Goal: Task Accomplishment & Management: Complete application form

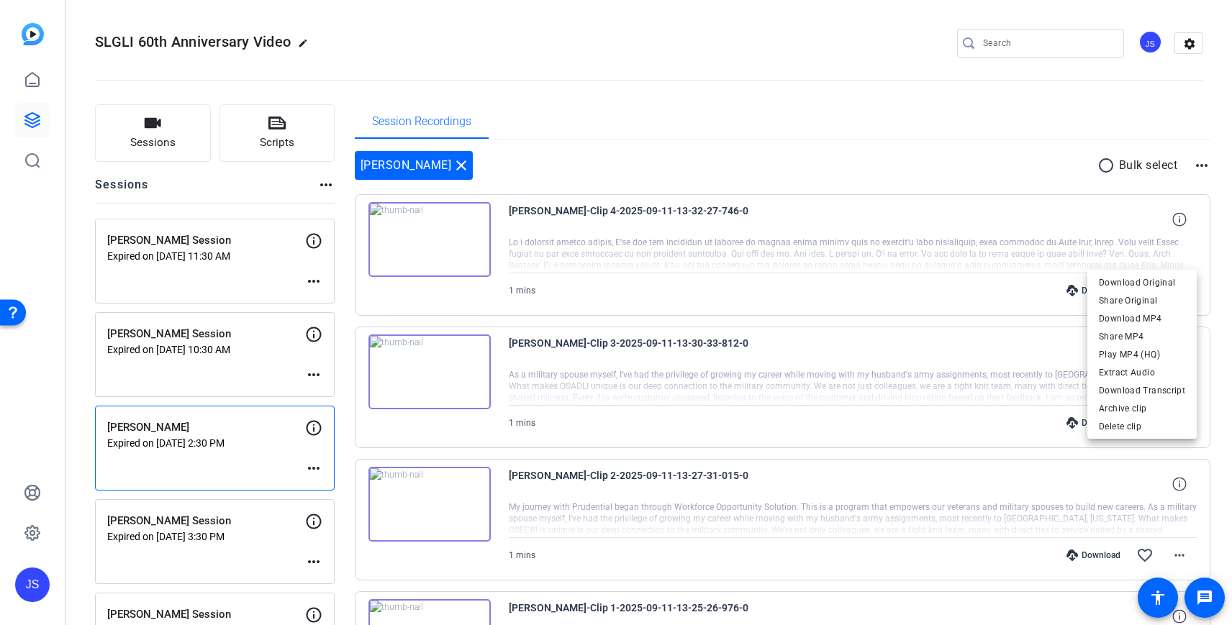
scroll to position [171, 0]
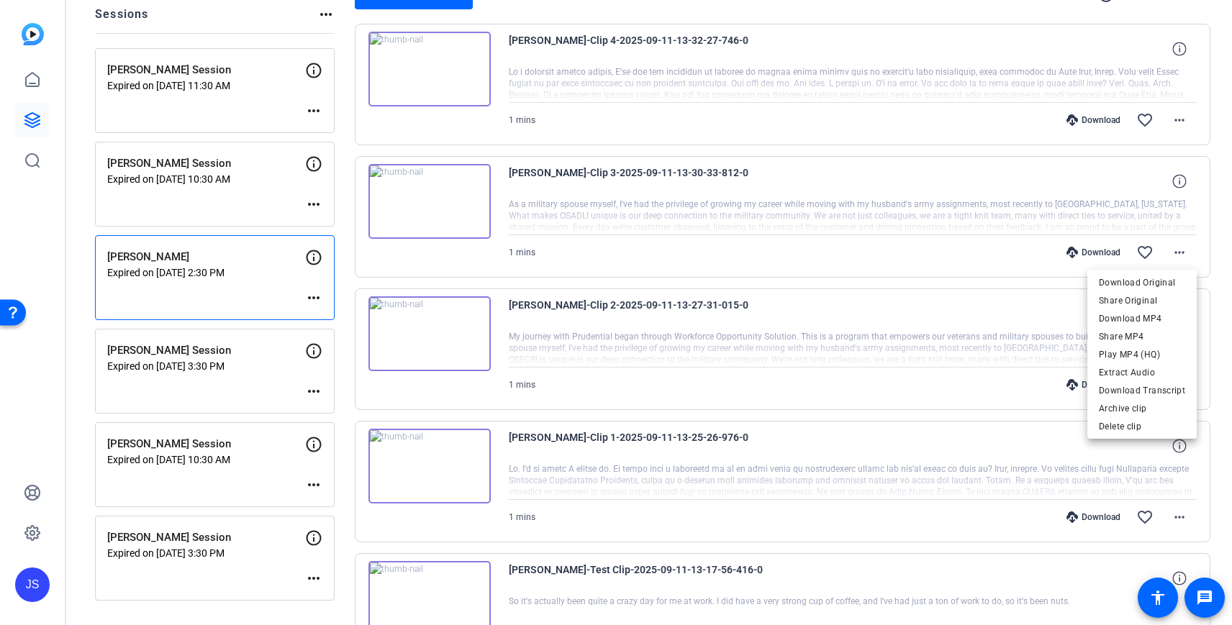
click at [263, 17] on div at bounding box center [616, 312] width 1232 height 625
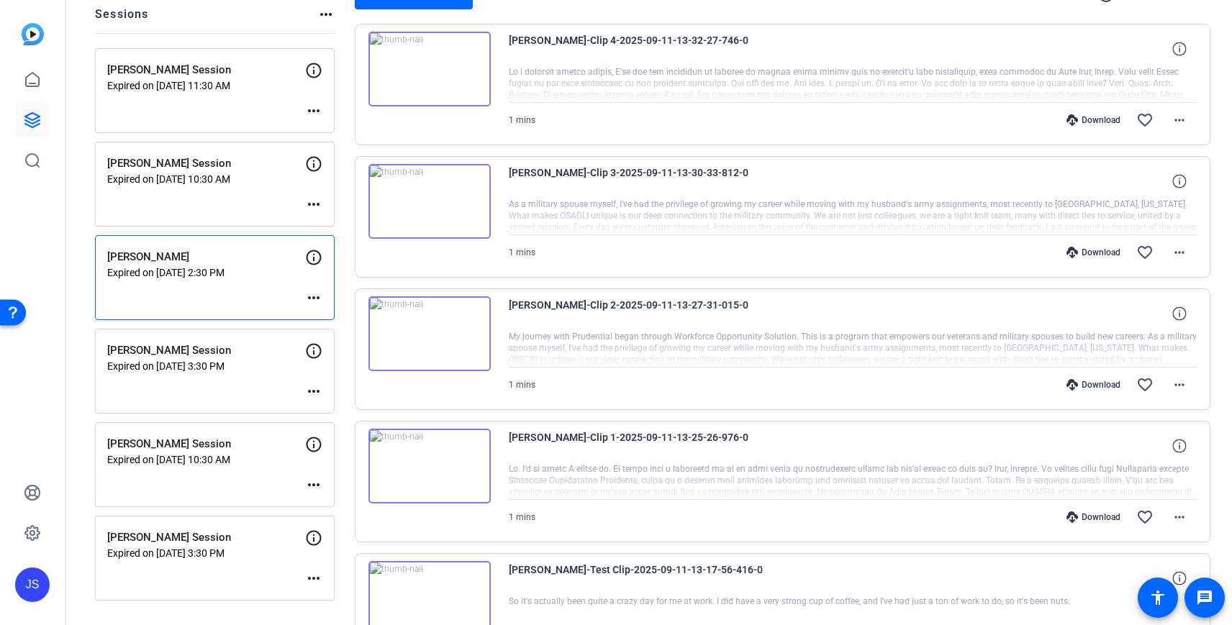
click at [323, 10] on mat-icon "more_horiz" at bounding box center [325, 14] width 17 height 17
click at [284, 25] on div at bounding box center [616, 312] width 1232 height 625
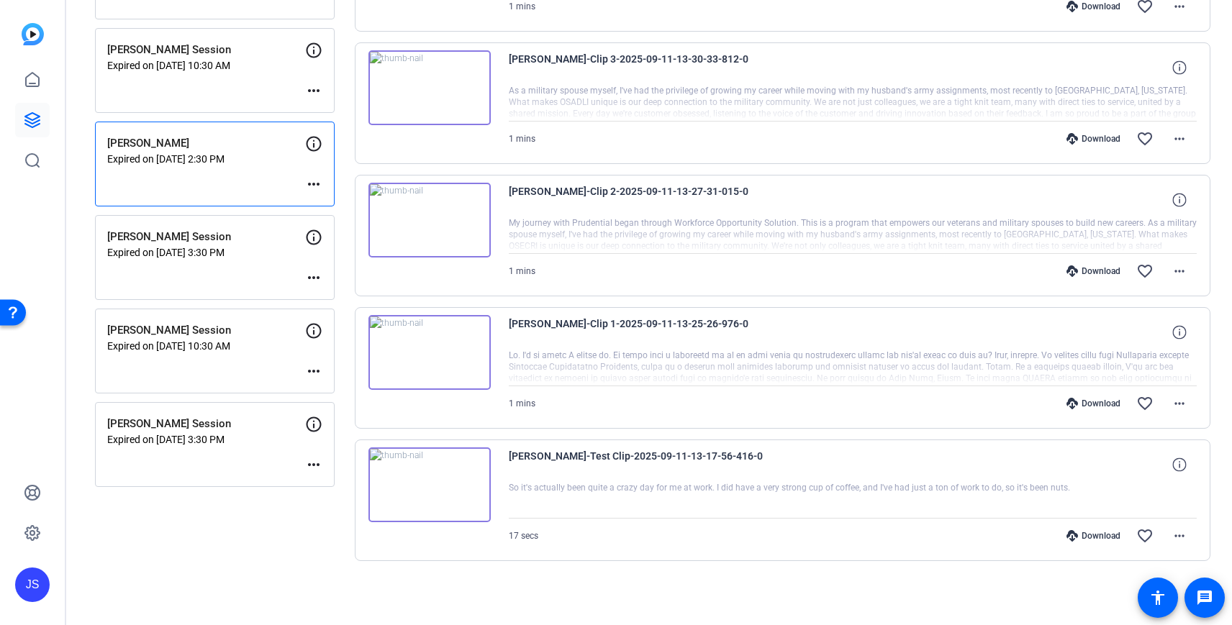
scroll to position [0, 0]
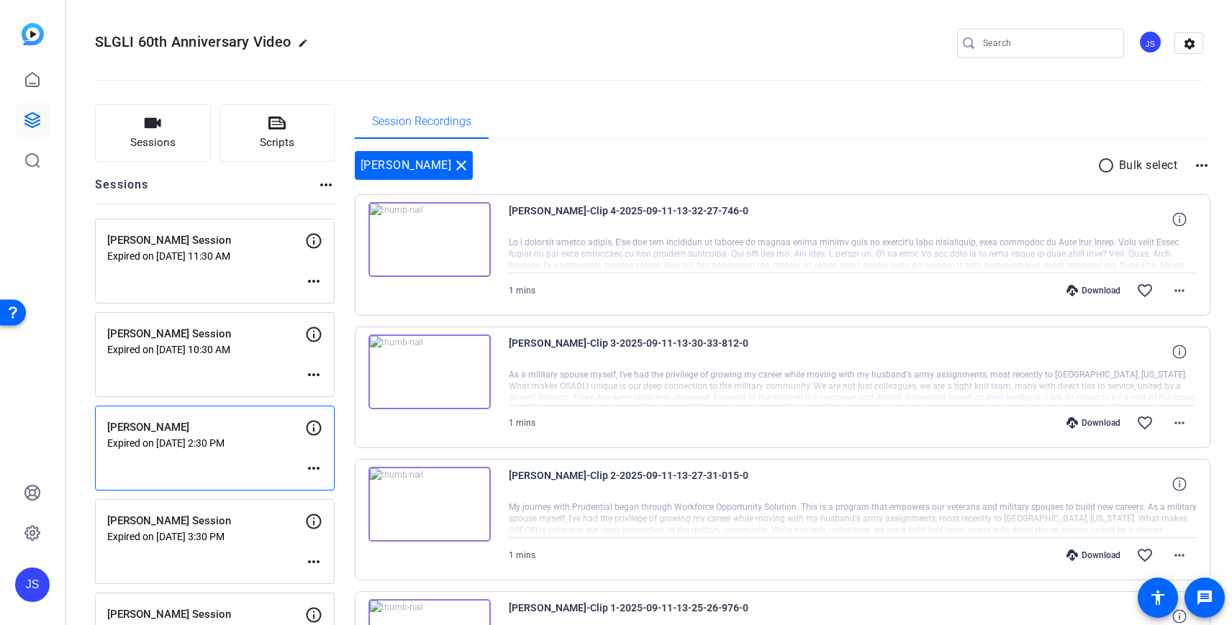
click at [324, 189] on mat-icon "more_horiz" at bounding box center [325, 184] width 17 height 17
click at [324, 189] on div at bounding box center [616, 312] width 1232 height 625
click at [161, 133] on button "Sessions" at bounding box center [153, 133] width 116 height 58
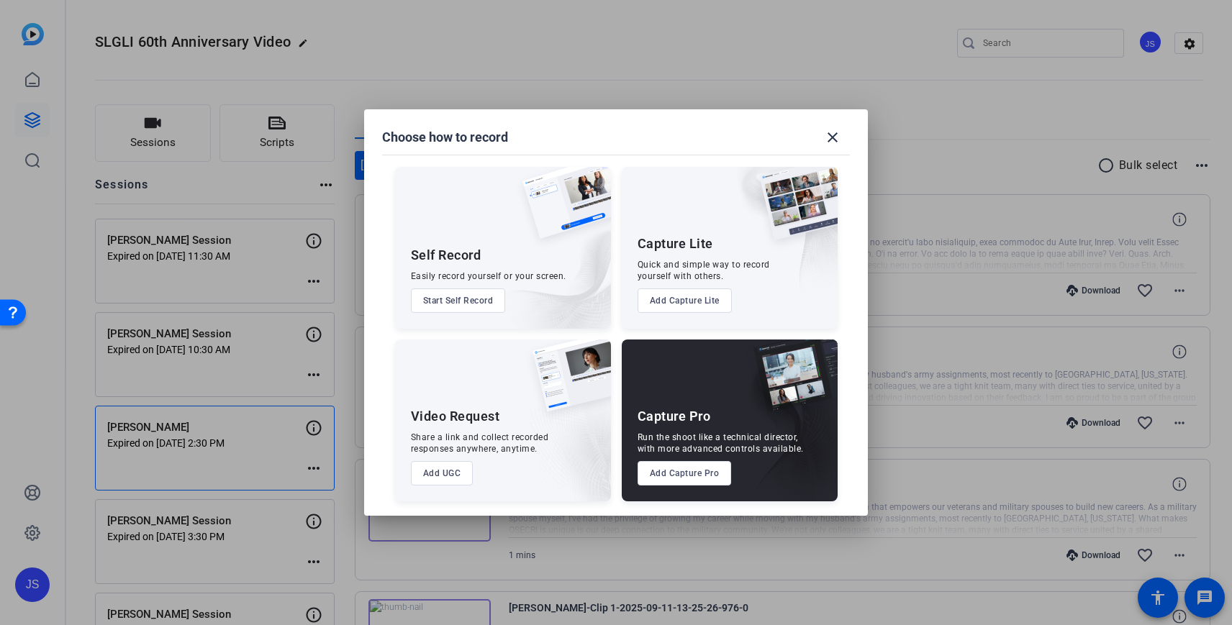
click at [675, 481] on button "Add Capture Pro" at bounding box center [685, 473] width 94 height 24
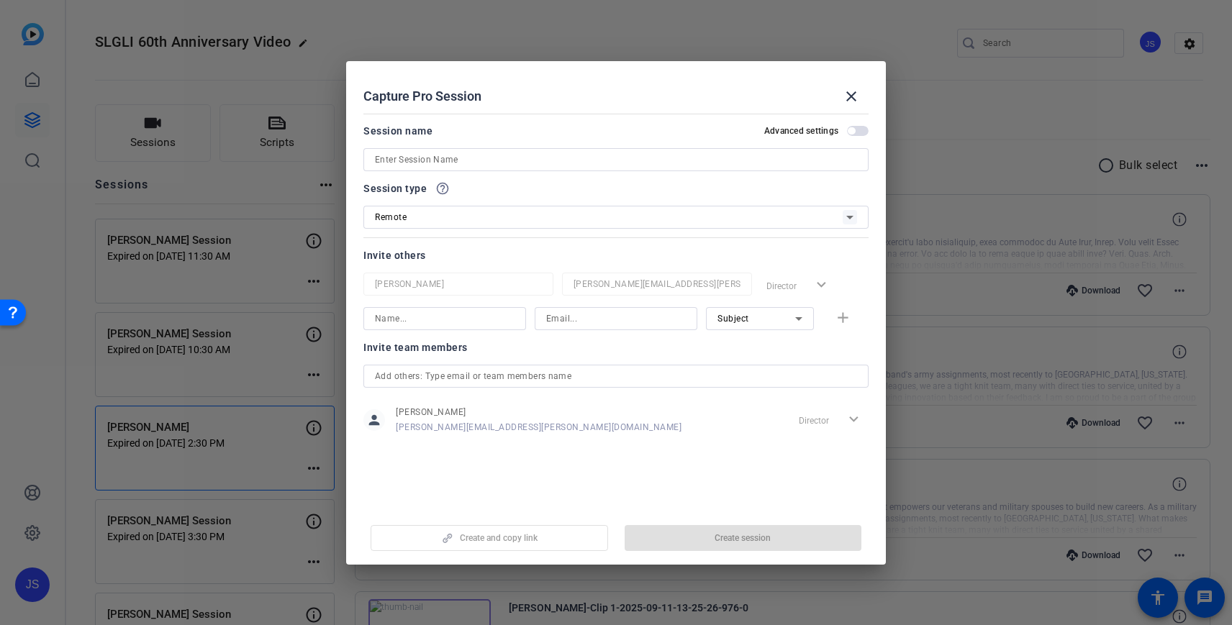
click at [472, 163] on input at bounding box center [616, 159] width 482 height 17
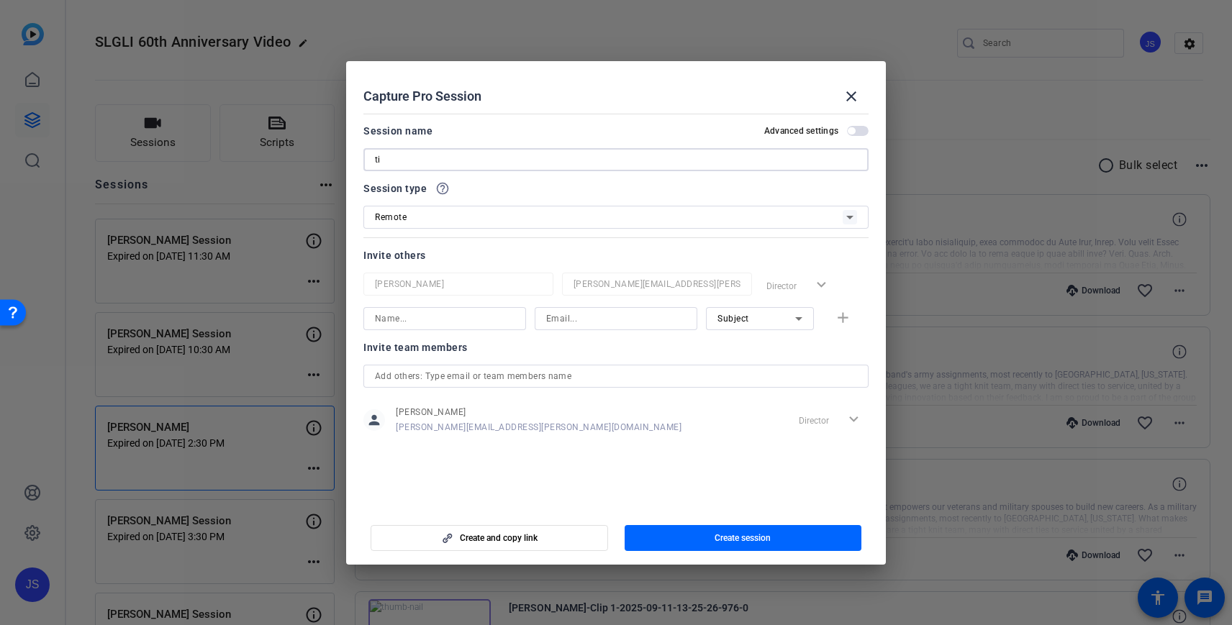
type input "t"
type input "[PERSON_NAME] Session"
click at [421, 321] on input at bounding box center [445, 318] width 140 height 17
type input "[PERSON_NAME][EMAIL_ADDRESS][PERSON_NAME][DOMAIN_NAME]"
drag, startPoint x: 471, startPoint y: 315, endPoint x: 364, endPoint y: 305, distance: 107.0
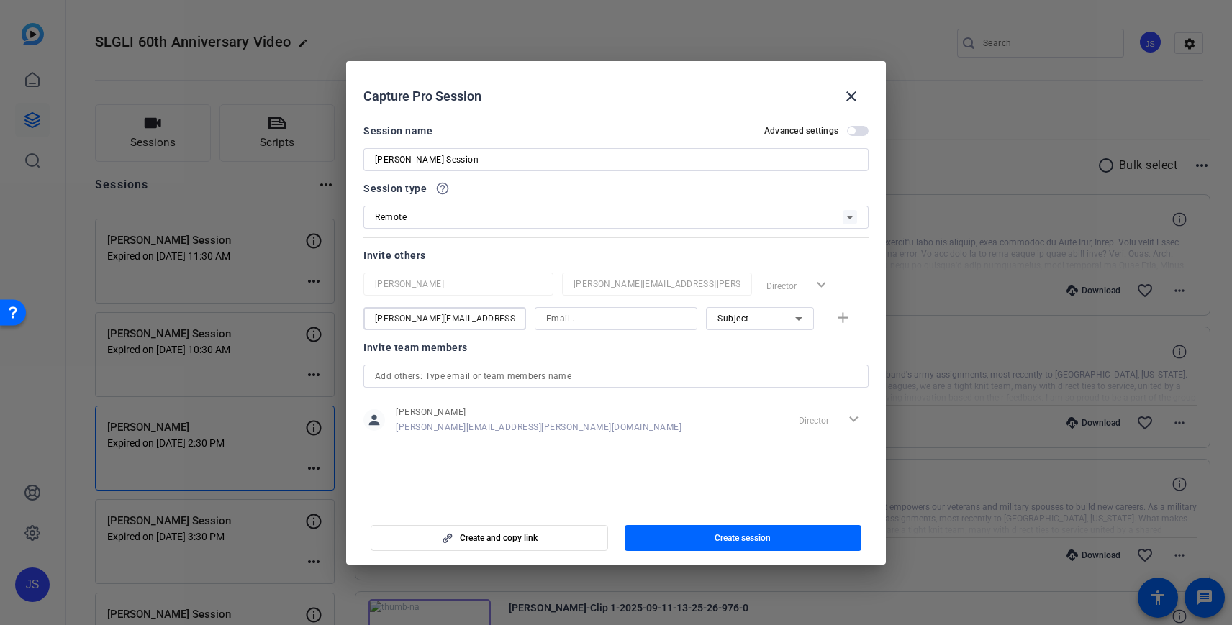
click at [364, 305] on div "[PERSON_NAME] [PERSON_NAME][EMAIL_ADDRESS][PERSON_NAME][DOMAIN_NAME] Director e…" at bounding box center [615, 302] width 505 height 58
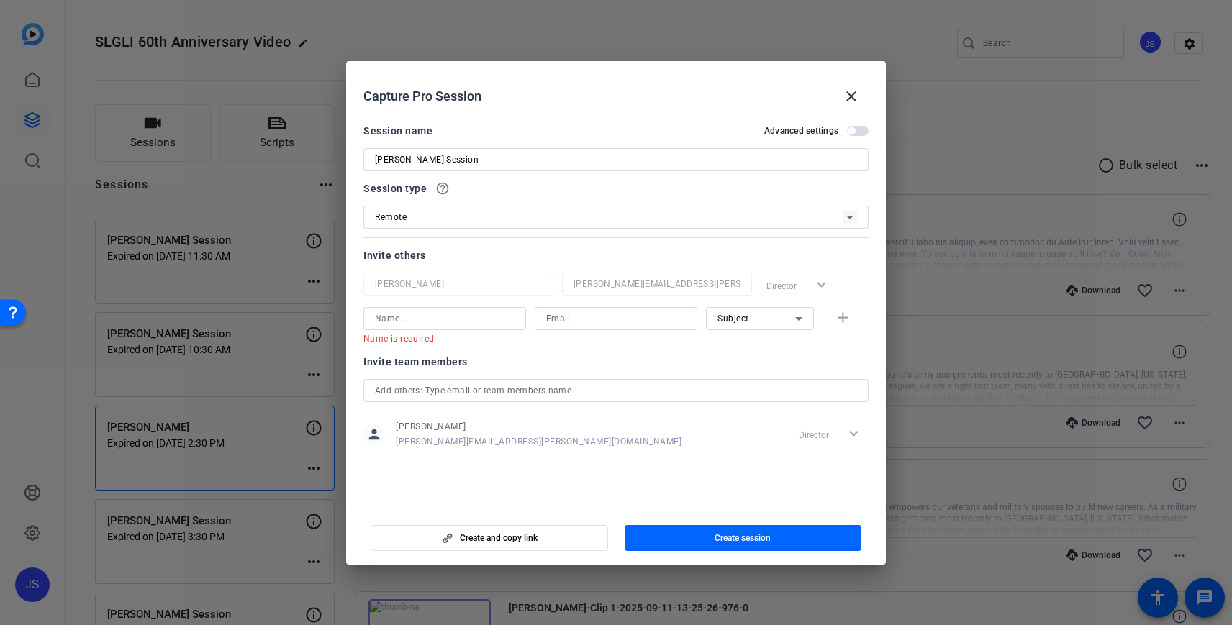
click at [543, 319] on div at bounding box center [616, 318] width 163 height 23
paste input "[PERSON_NAME][EMAIL_ADDRESS][PERSON_NAME][DOMAIN_NAME]"
type input "[PERSON_NAME][EMAIL_ADDRESS][PERSON_NAME][DOMAIN_NAME]"
click at [427, 316] on input at bounding box center [445, 318] width 140 height 17
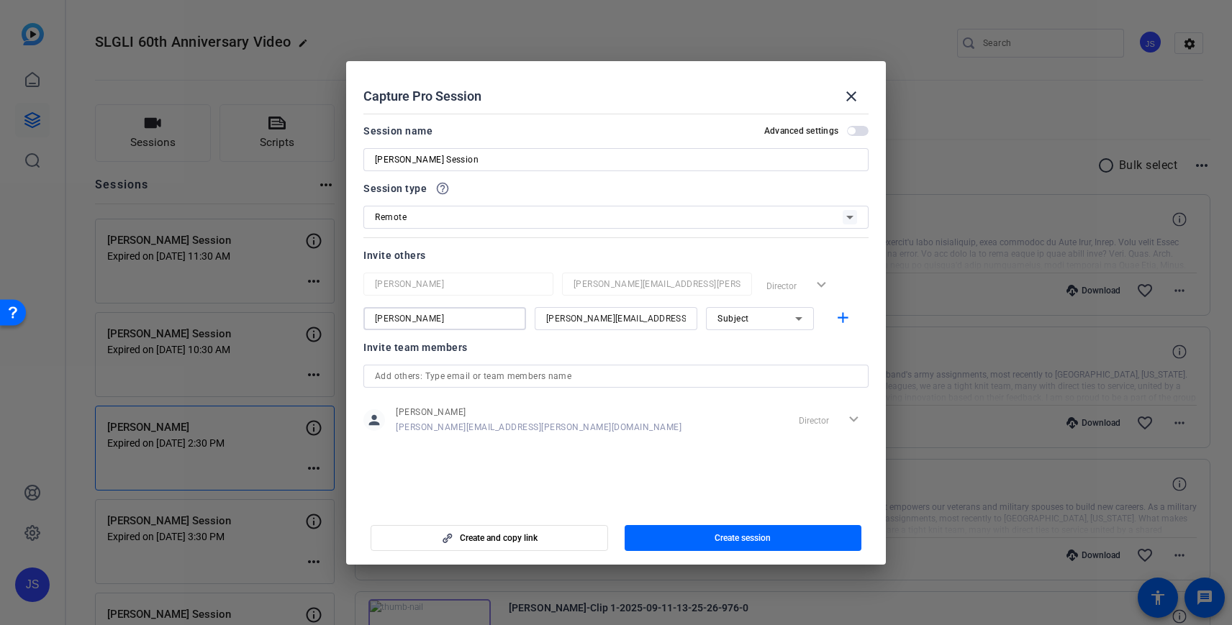
type input "[PERSON_NAME]"
click at [803, 348] on div "Invite team members" at bounding box center [615, 347] width 505 height 17
click at [847, 320] on mat-icon "add" at bounding box center [843, 318] width 18 height 18
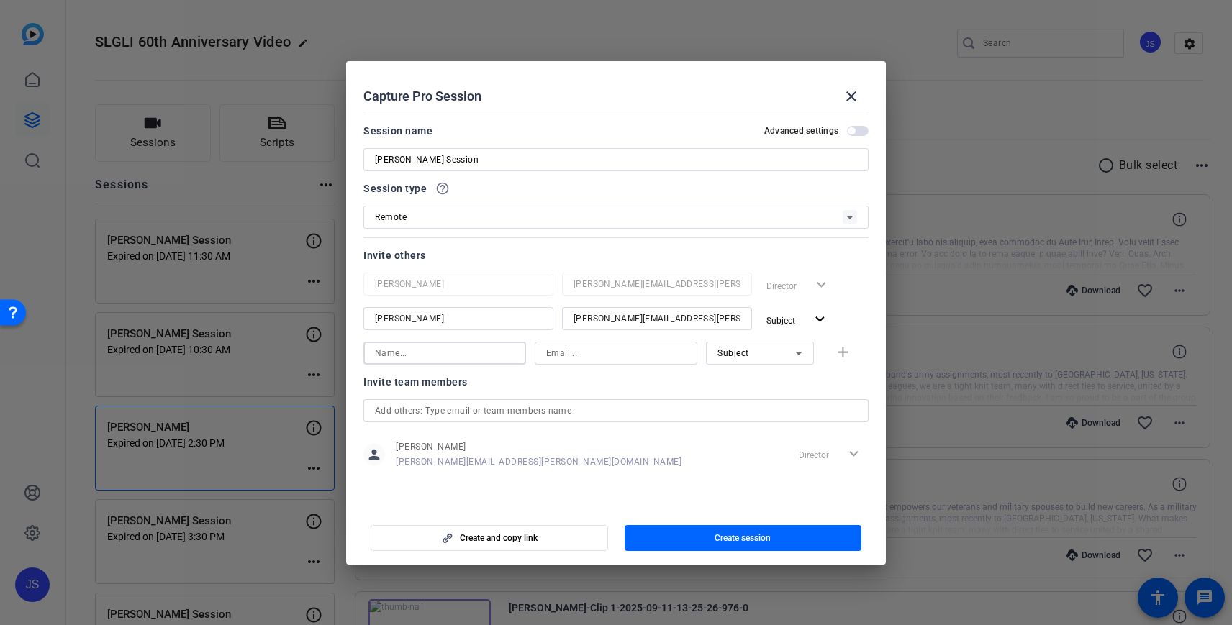
click at [469, 354] on input at bounding box center [445, 353] width 140 height 17
type input "f"
type input "[PERSON_NAME]"
click at [587, 358] on input at bounding box center [616, 353] width 140 height 17
type input "[PERSON_NAME][EMAIL_ADDRESS][PERSON_NAME][DOMAIN_NAME]"
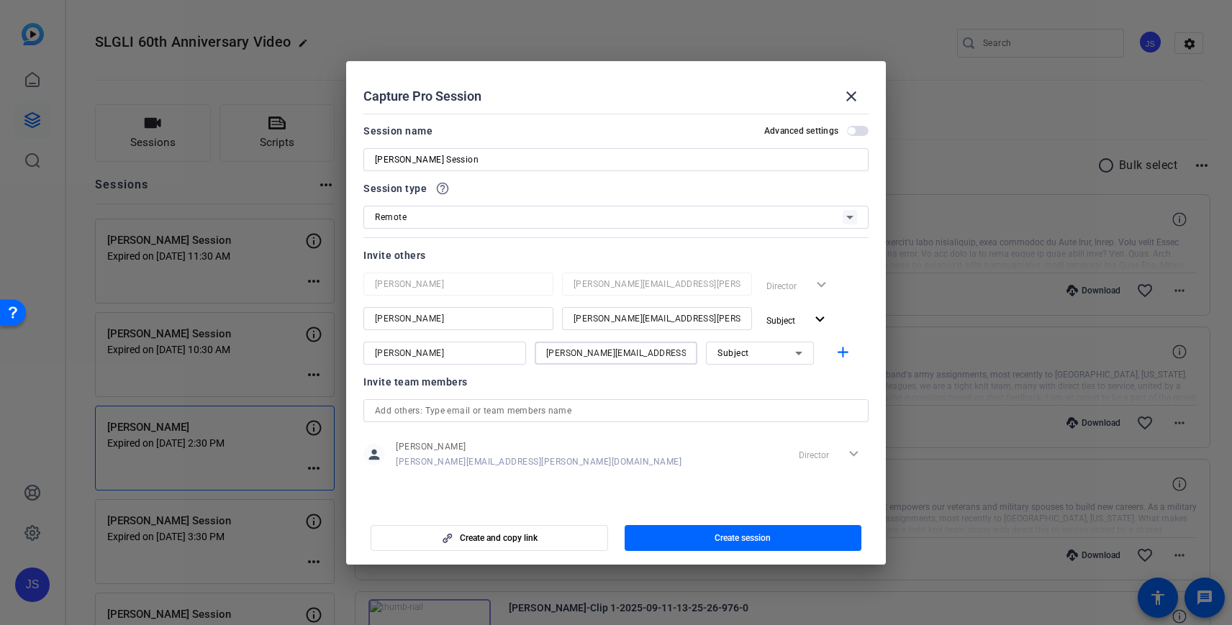
click at [780, 355] on div "Subject" at bounding box center [756, 353] width 78 height 18
click at [771, 375] on mat-option "Collaborator" at bounding box center [760, 382] width 108 height 23
click at [761, 371] on div at bounding box center [760, 373] width 108 height 16
click at [858, 132] on span "button" at bounding box center [858, 131] width 22 height 10
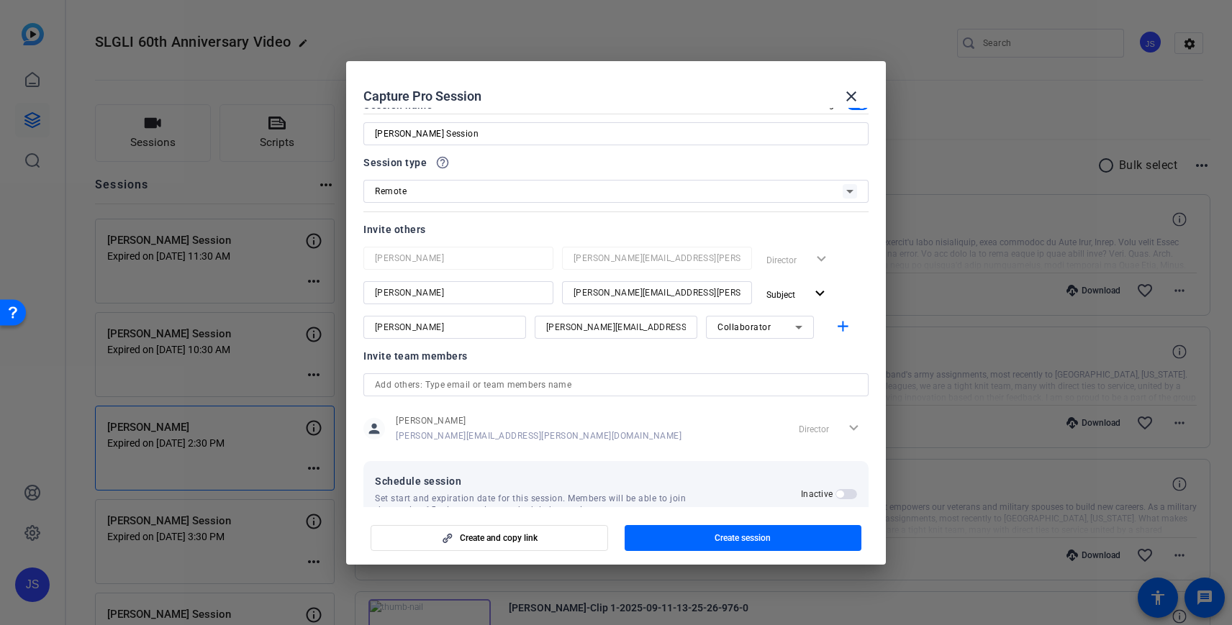
scroll to position [62, 0]
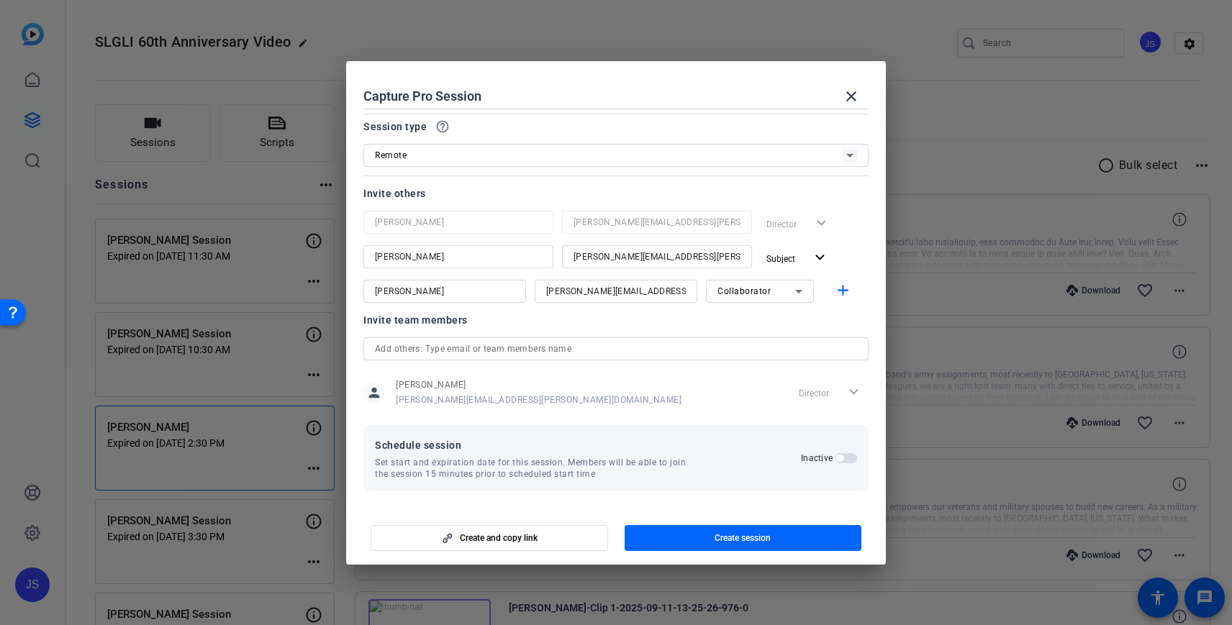
click at [842, 456] on span "button" at bounding box center [839, 458] width 7 height 7
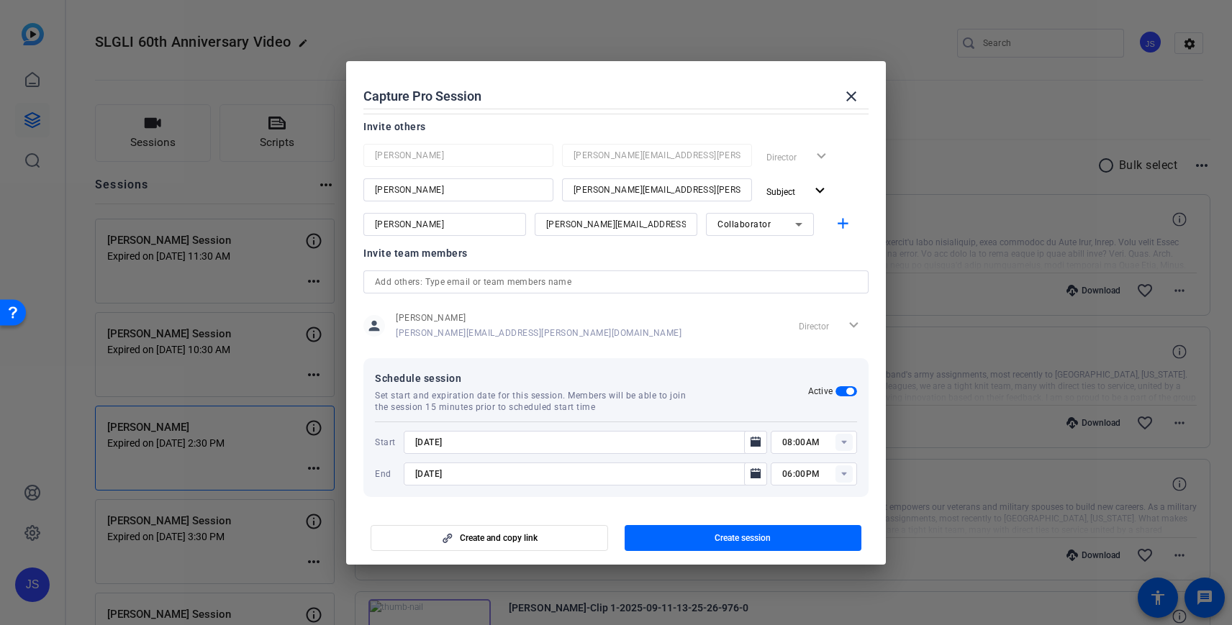
scroll to position [135, 0]
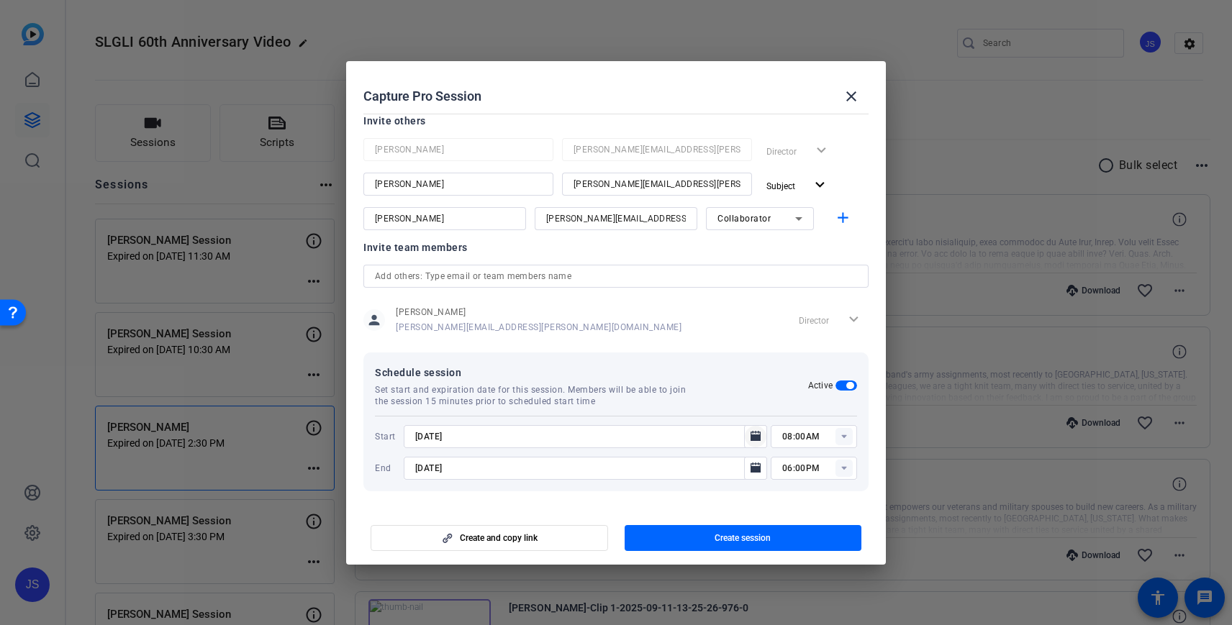
click at [758, 435] on icon "Open calendar" at bounding box center [756, 436] width 10 height 10
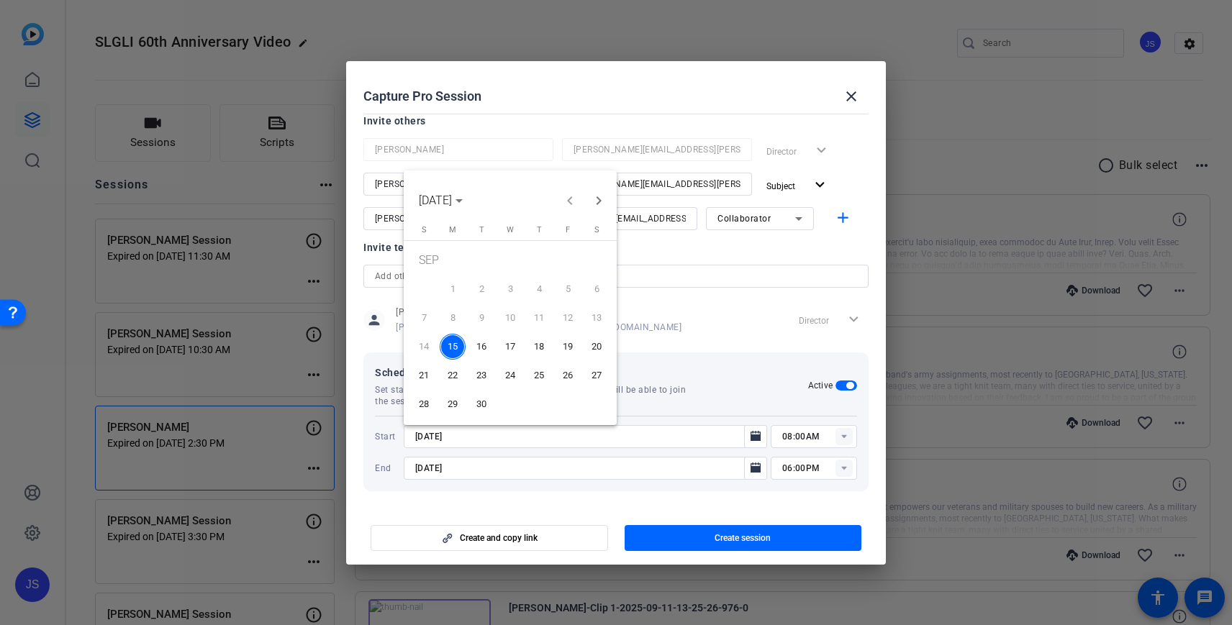
click at [476, 345] on span "16" at bounding box center [481, 347] width 26 height 26
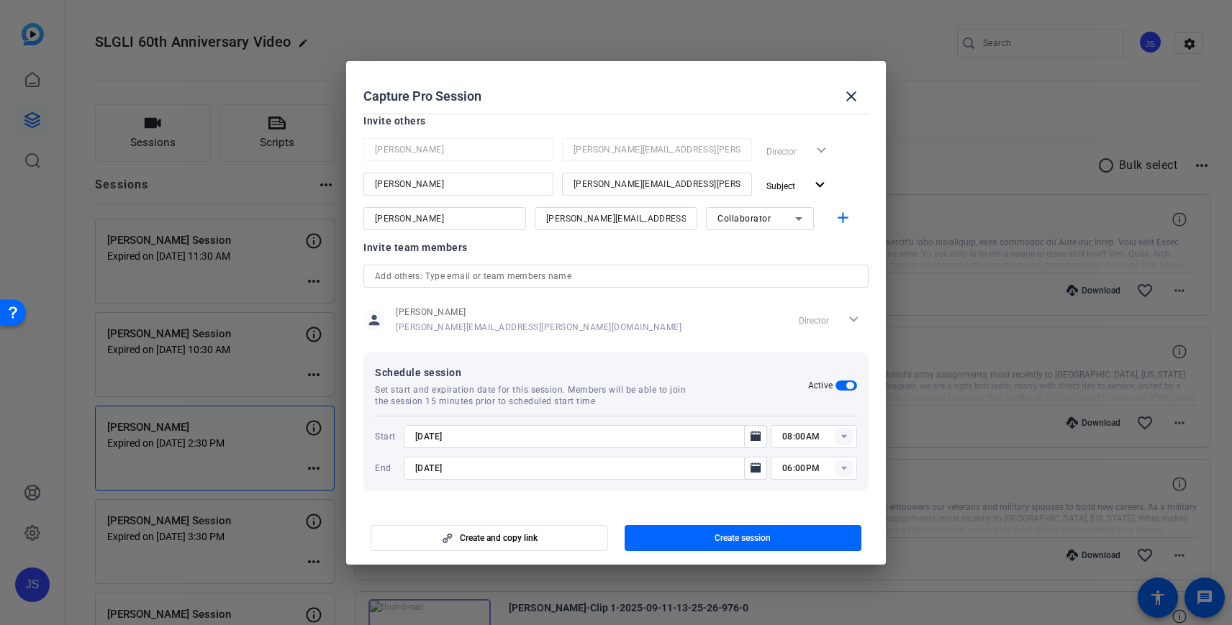
type input "[DATE]"
click at [758, 466] on icon "Open calendar" at bounding box center [756, 468] width 10 height 10
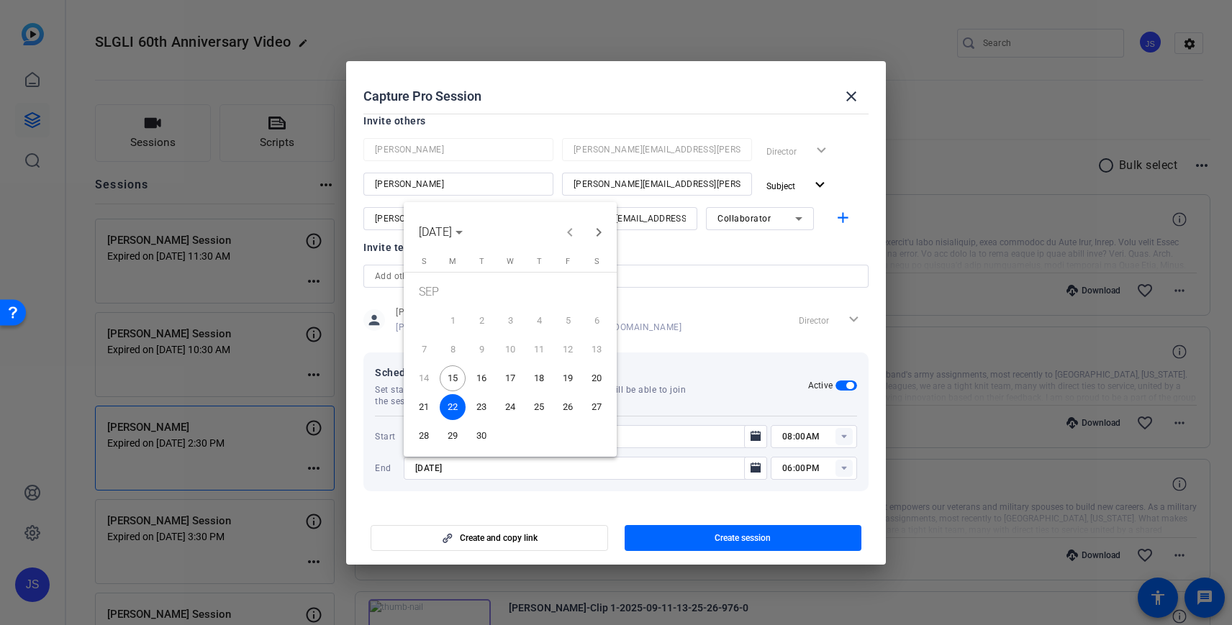
click at [484, 380] on span "16" at bounding box center [481, 379] width 26 height 26
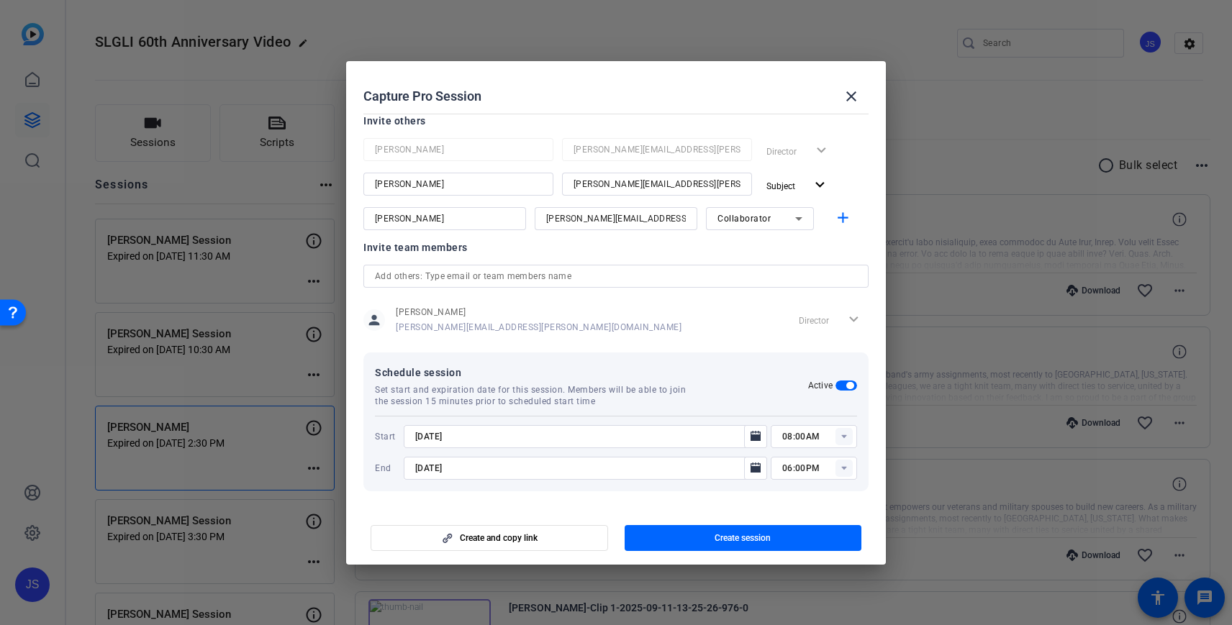
type input "[DATE]"
click at [846, 434] on rect at bounding box center [843, 436] width 17 height 17
click at [815, 285] on span "03:00PM" at bounding box center [800, 284] width 37 height 10
type input "03:00PM"
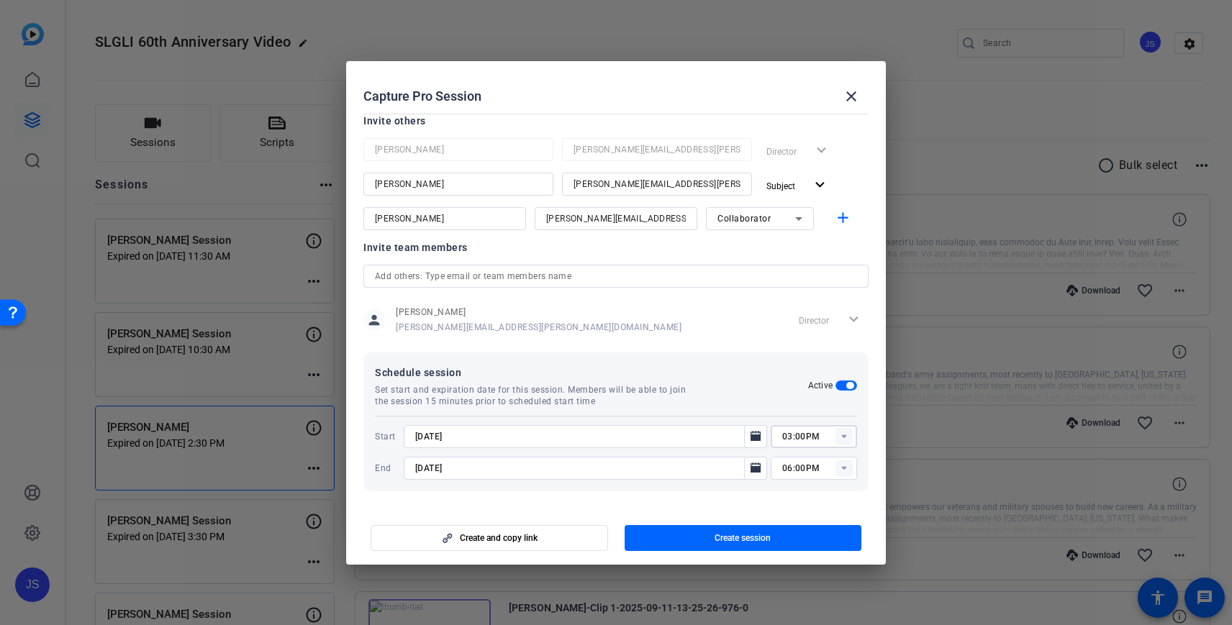
click at [846, 468] on rect at bounding box center [843, 468] width 17 height 17
click at [808, 358] on span "04:00PM" at bounding box center [800, 358] width 37 height 10
type input "04:00PM"
click at [714, 504] on mat-dialog-content "Session name Advanced settings [PERSON_NAME] Session Session type help_outline …" at bounding box center [616, 307] width 540 height 399
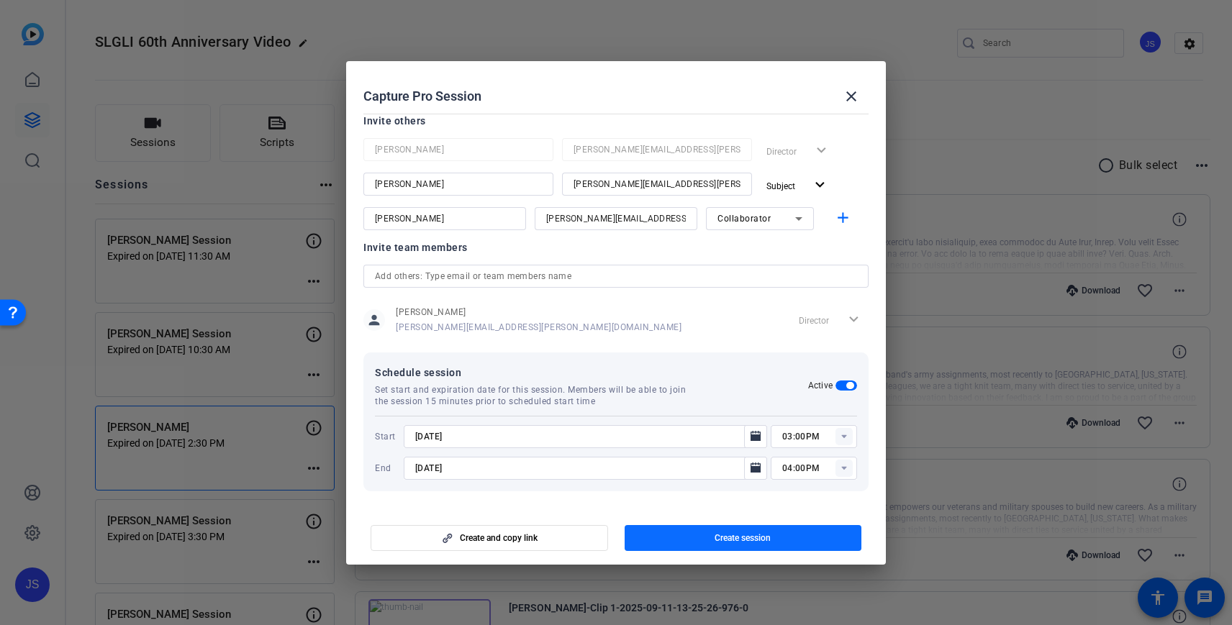
click at [730, 534] on span "Create session" at bounding box center [743, 539] width 56 height 12
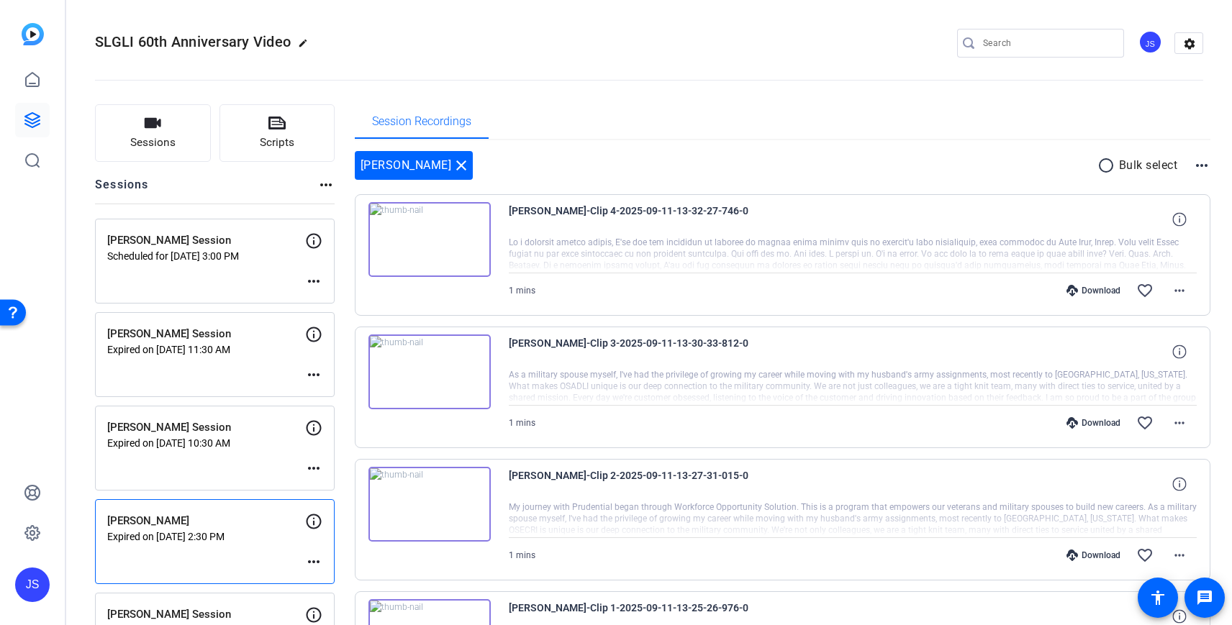
click at [312, 278] on mat-icon "more_horiz" at bounding box center [313, 281] width 17 height 17
click at [318, 299] on span "Edit Session" at bounding box center [349, 302] width 65 height 17
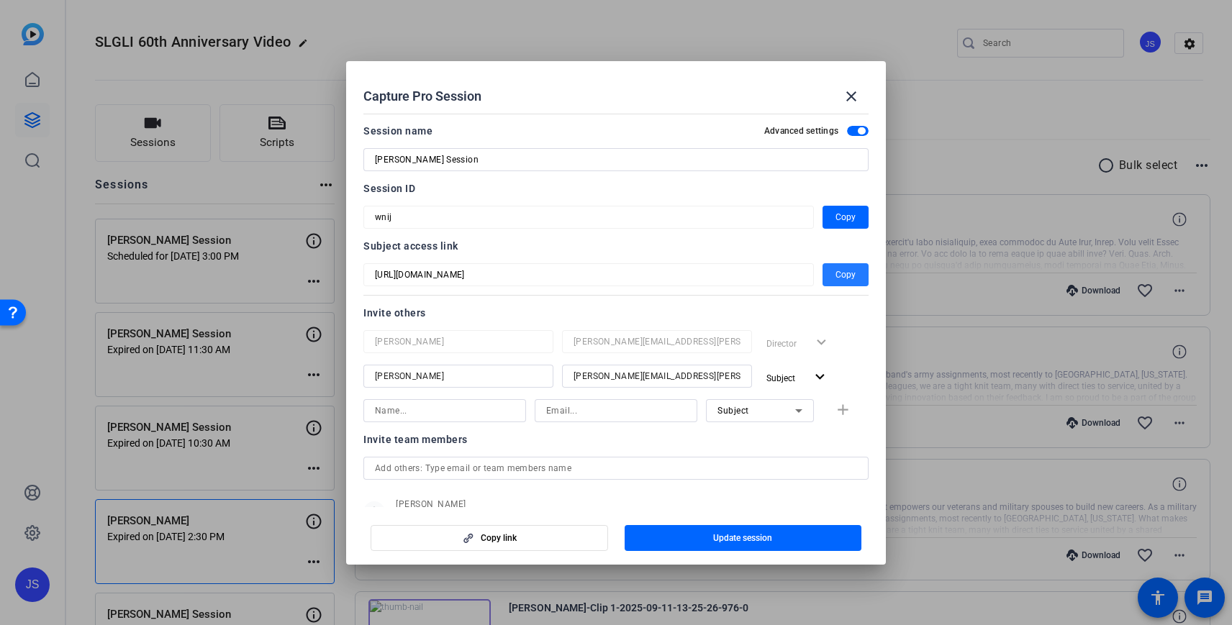
click at [846, 276] on span "Copy" at bounding box center [845, 274] width 20 height 17
click at [858, 216] on span "button" at bounding box center [845, 217] width 46 height 35
click at [854, 96] on mat-icon "close" at bounding box center [851, 96] width 17 height 17
